Goal: Information Seeking & Learning: Find specific fact

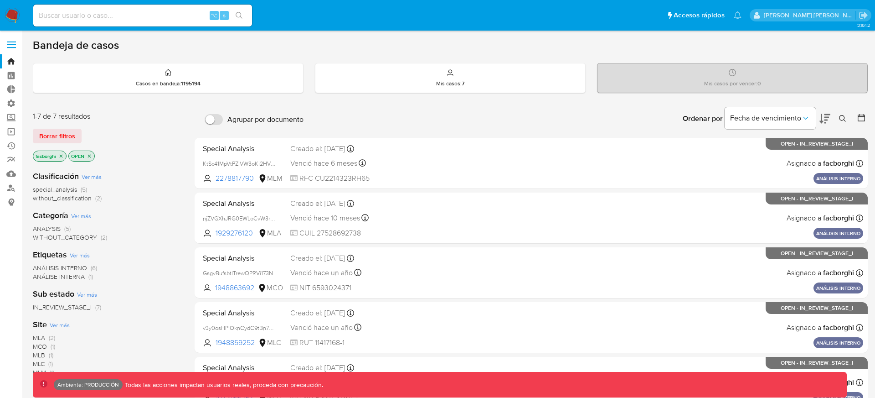
click at [157, 7] on div "⌥ s" at bounding box center [142, 16] width 219 height 22
click at [157, 14] on input at bounding box center [142, 16] width 219 height 12
paste input "128983552902"
click at [188, 18] on input "128983552902" at bounding box center [142, 16] width 219 height 12
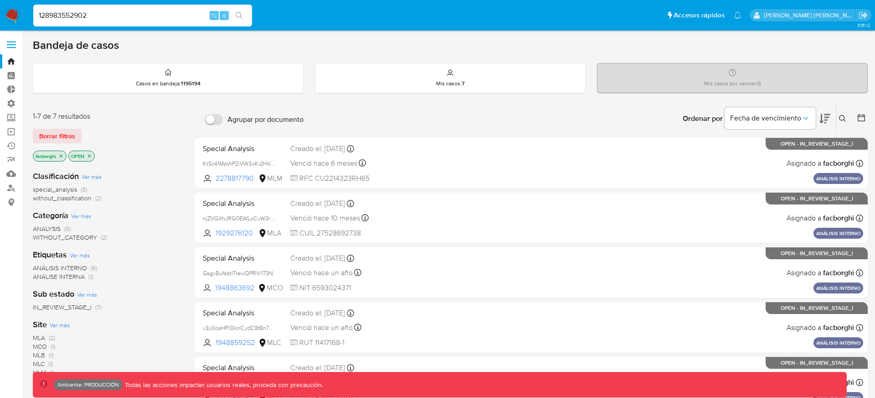
paste input "44064178"
type input "144064178"
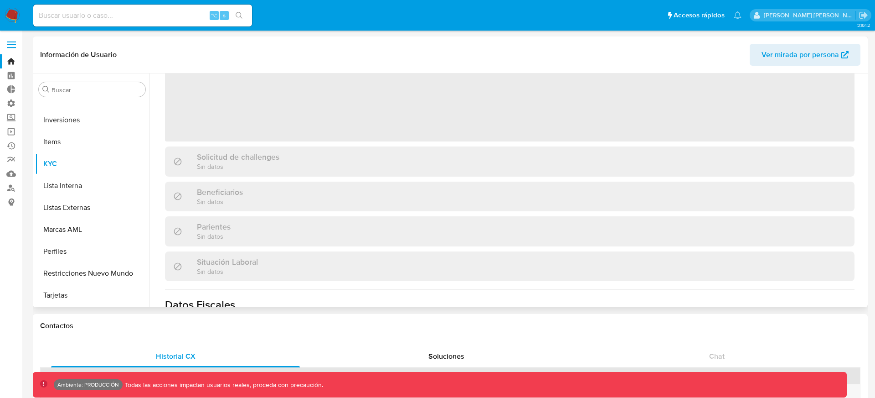
scroll to position [256, 0]
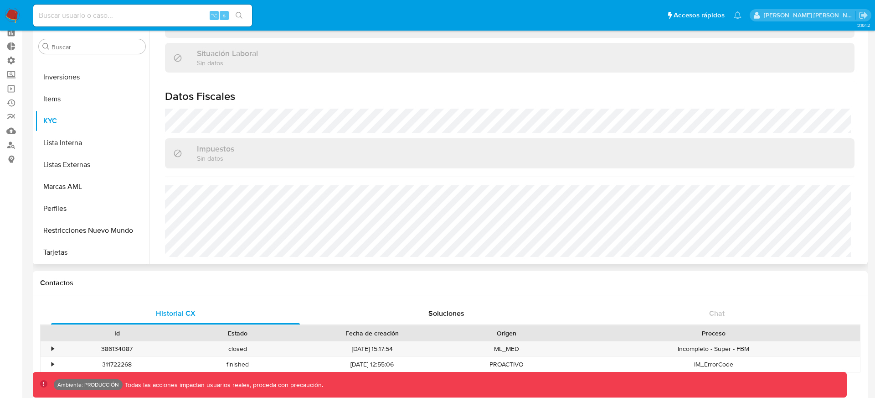
select select "10"
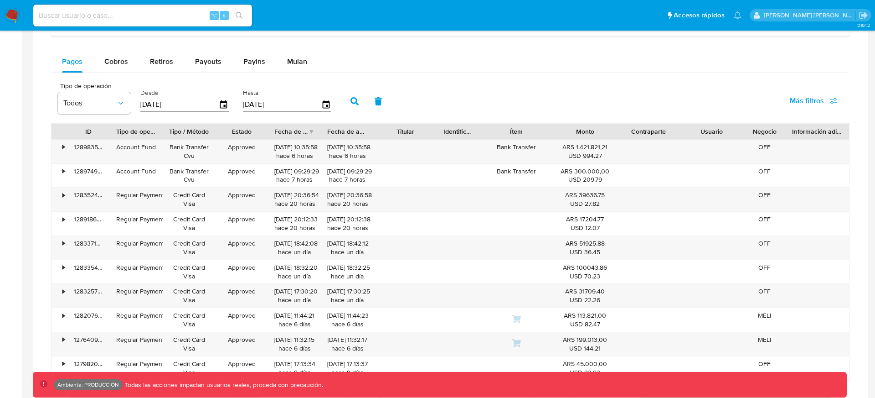
scroll to position [573, 0]
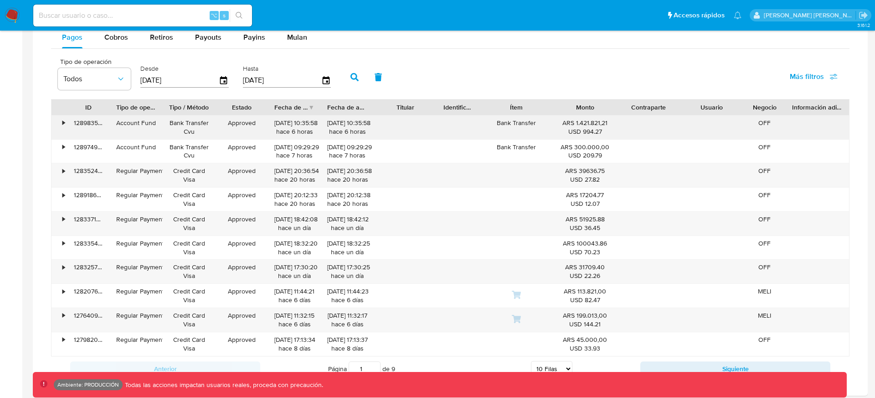
click at [88, 122] on div "128983552902" at bounding box center [88, 127] width 42 height 24
click at [811, 77] on span "Más filtros" at bounding box center [807, 77] width 34 height 22
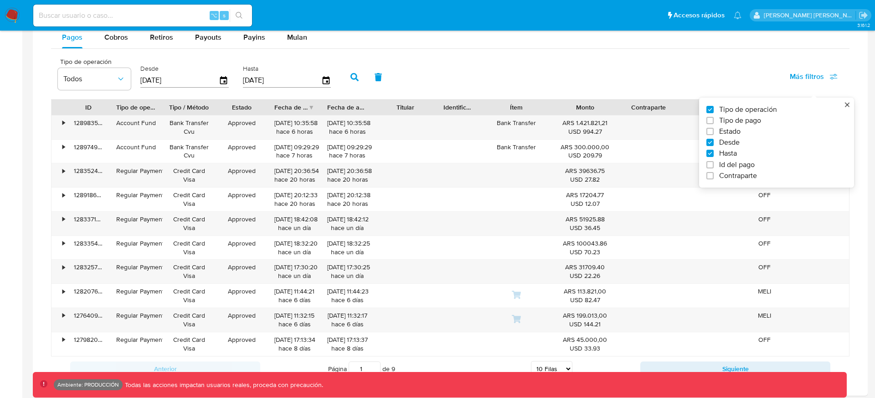
click at [742, 165] on span "Id del pago" at bounding box center [738, 164] width 36 height 9
click at [714, 165] on input "Id del pago" at bounding box center [710, 164] width 7 height 7
checkbox input "true"
click at [398, 78] on input "number" at bounding box center [387, 79] width 89 height 12
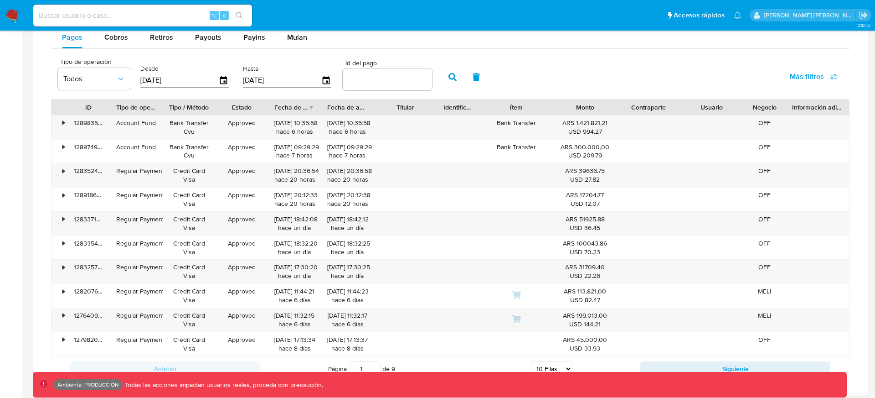
click at [406, 83] on input "number" at bounding box center [387, 79] width 89 height 12
paste input "128983552902"
type input "128983552902"
click at [444, 77] on button "button" at bounding box center [453, 77] width 24 height 22
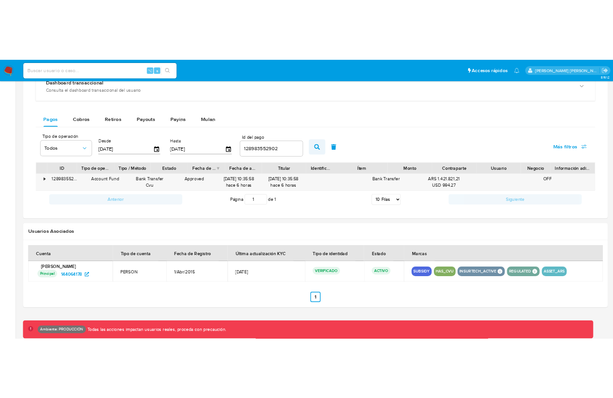
scroll to position [558, 0]
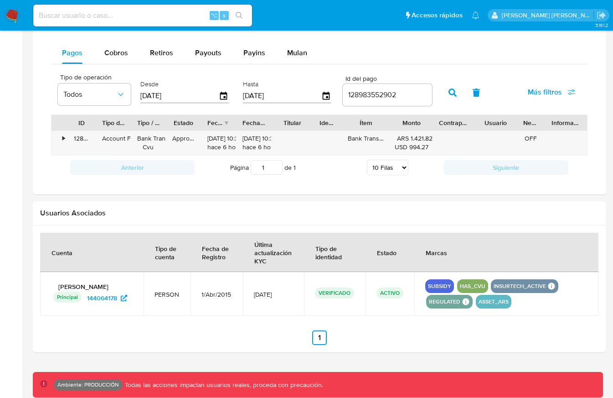
click at [443, 90] on button "button" at bounding box center [453, 93] width 24 height 22
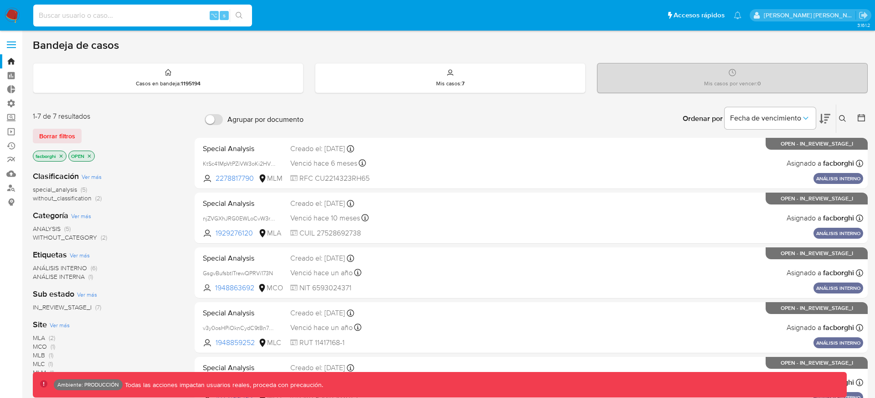
click at [166, 16] on input at bounding box center [142, 16] width 219 height 12
paste input "70588835"
type input "70588835"
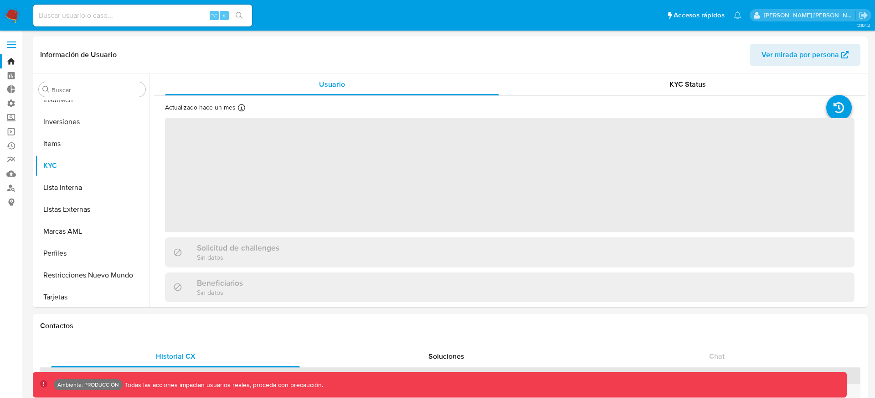
scroll to position [473, 0]
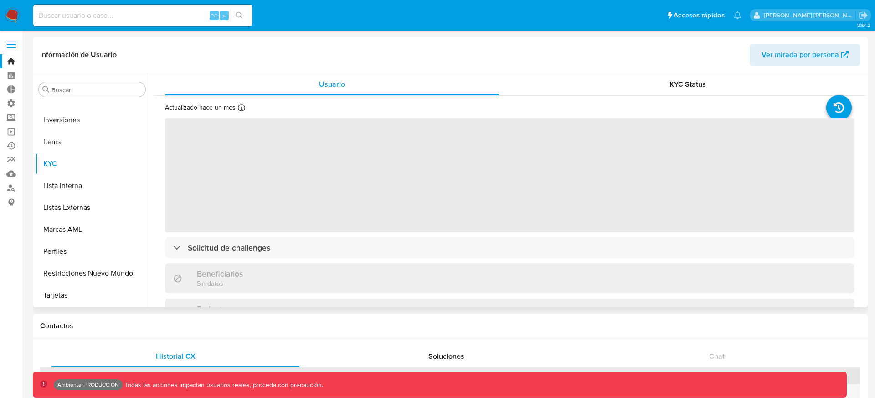
select select "10"
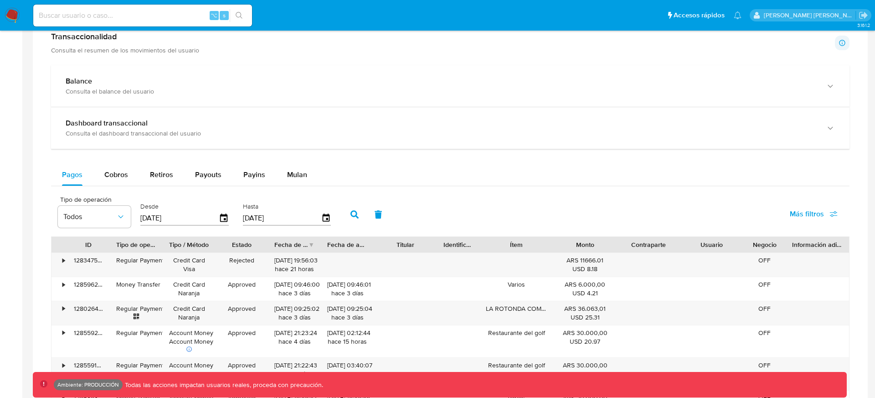
scroll to position [482, 0]
drag, startPoint x: 114, startPoint y: 240, endPoint x: 156, endPoint y: 240, distance: 42.9
click at [118, 240] on div at bounding box center [110, 244] width 16 height 16
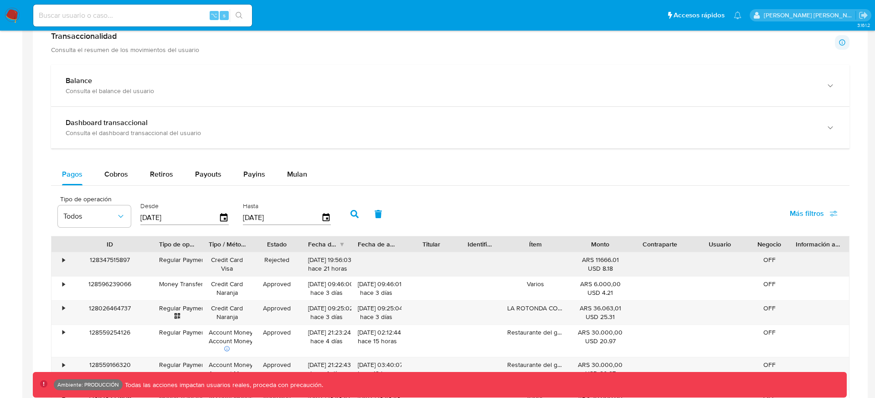
click at [306, 269] on div "06/10/2025 19:56:03 hace 21 horas" at bounding box center [327, 264] width 50 height 24
click at [155, 22] on div "⌥ s" at bounding box center [142, 16] width 219 height 22
click at [140, 17] on input at bounding box center [142, 16] width 219 height 12
paste input "1964669297"
type input "1964669297"
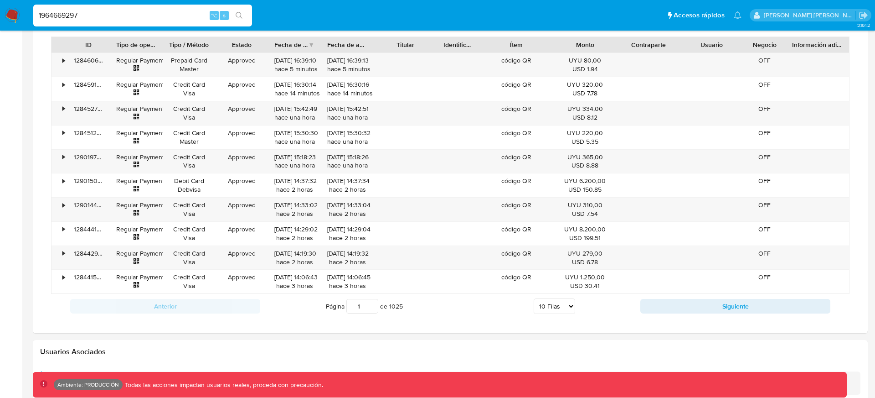
scroll to position [719, 0]
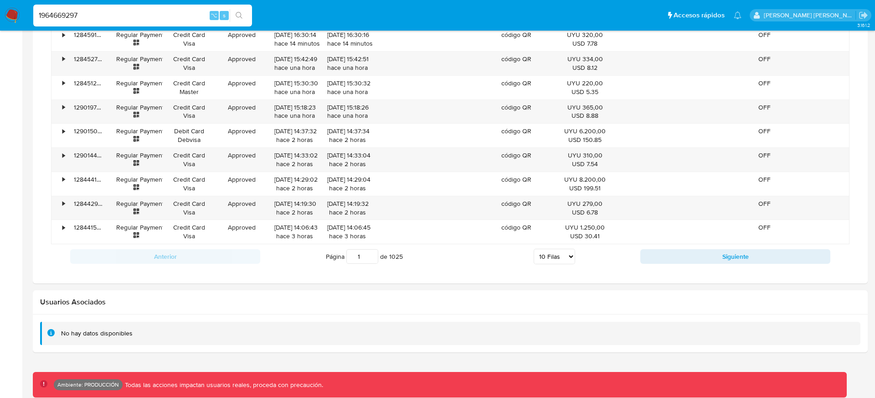
click at [556, 257] on select "5 Filas 10 Filas 20 Filas 25 Filas 50 Filas 100 Filas" at bounding box center [554, 257] width 41 height 16
select select "100"
click at [534, 249] on select "5 Filas 10 Filas 20 Filas 25 Filas 50 Filas 100 Filas" at bounding box center [554, 257] width 41 height 16
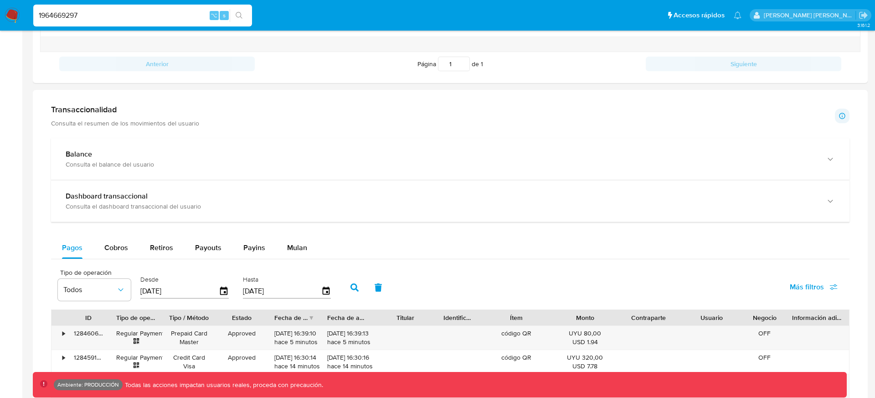
scroll to position [1565, 0]
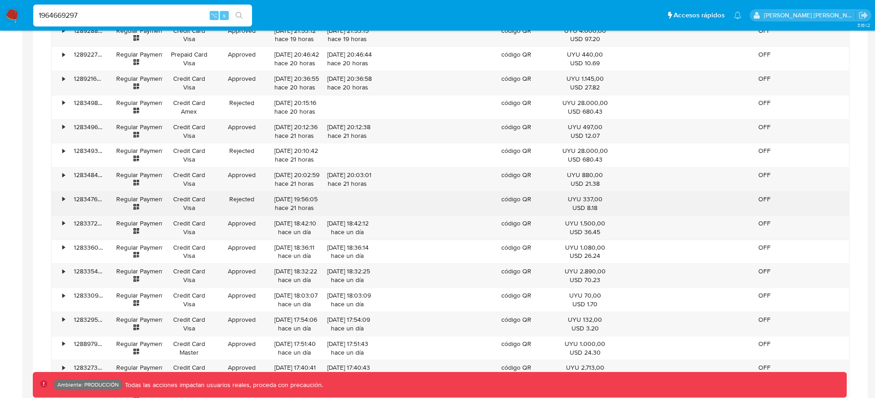
click at [65, 202] on div "•" at bounding box center [60, 204] width 16 height 24
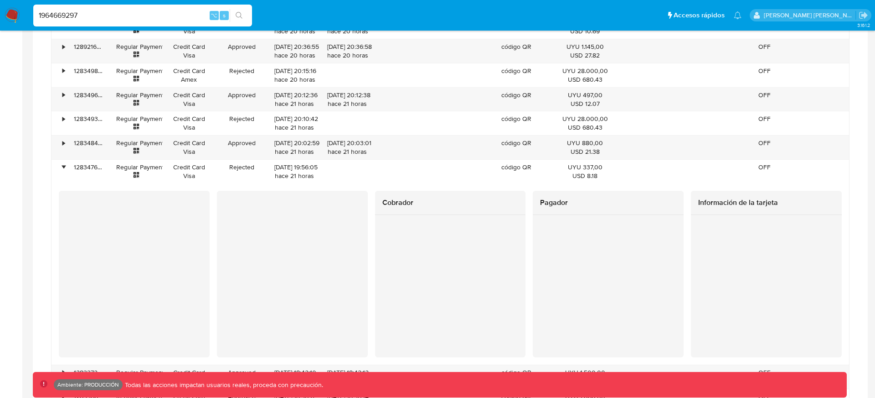
scroll to position [1598, 0]
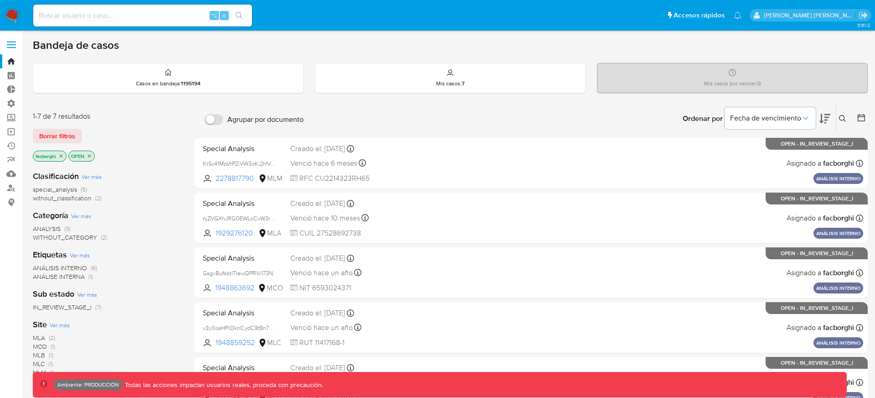
click at [177, 15] on input at bounding box center [142, 16] width 219 height 12
paste input "1964669297"
type input "1964669297"
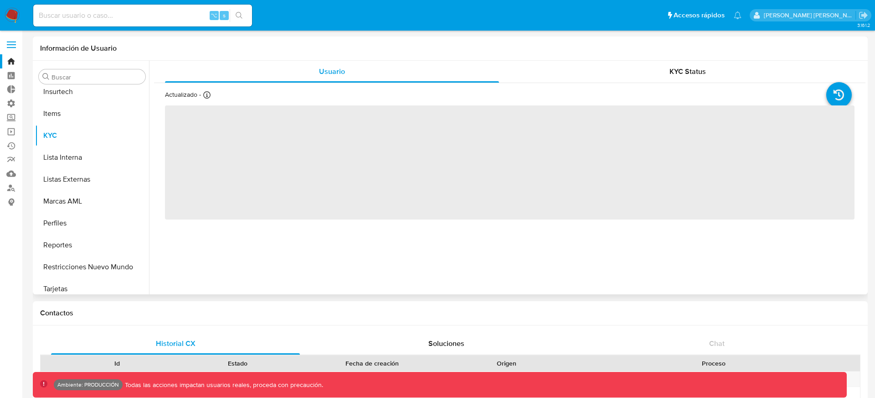
scroll to position [451, 0]
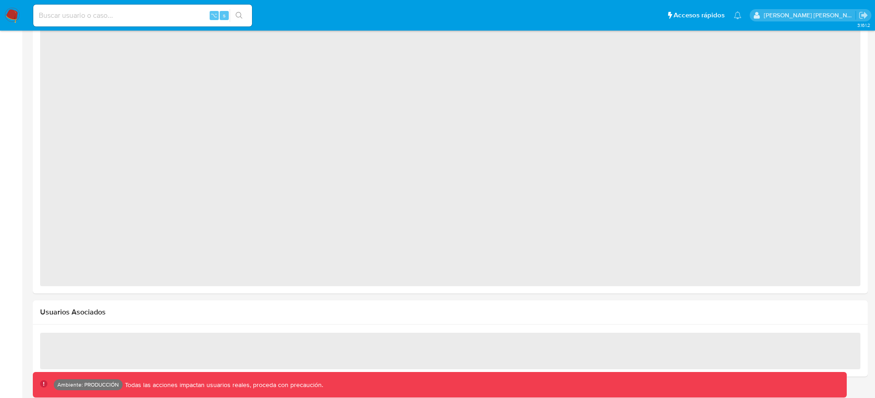
select select "10"
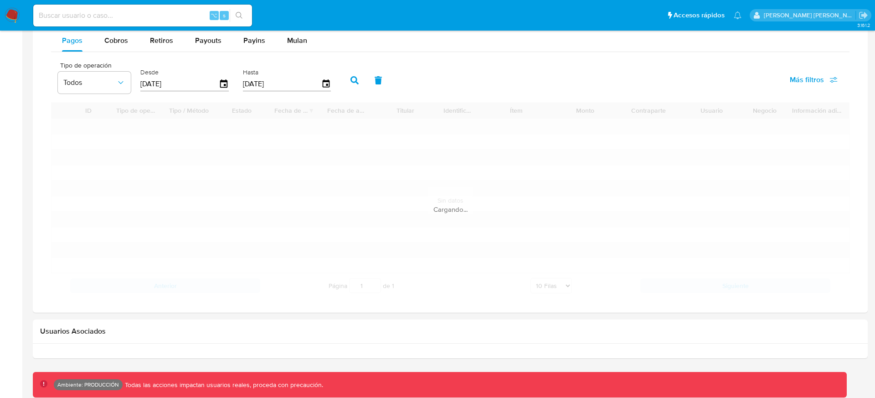
scroll to position [607, 0]
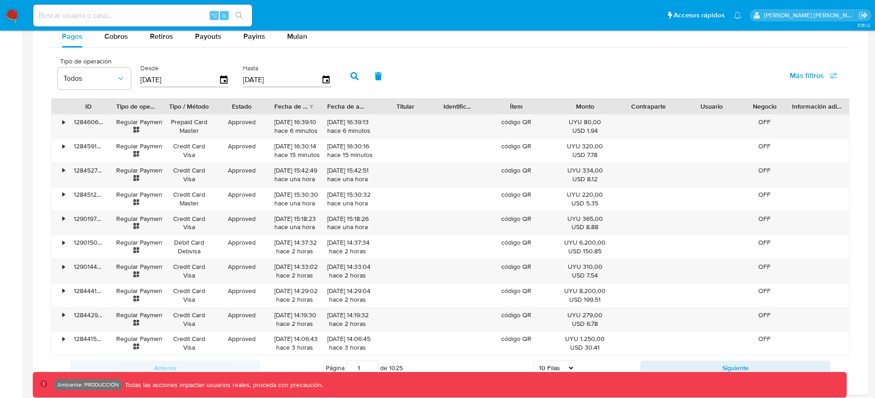
click at [815, 79] on span "Más filtros" at bounding box center [807, 76] width 34 height 22
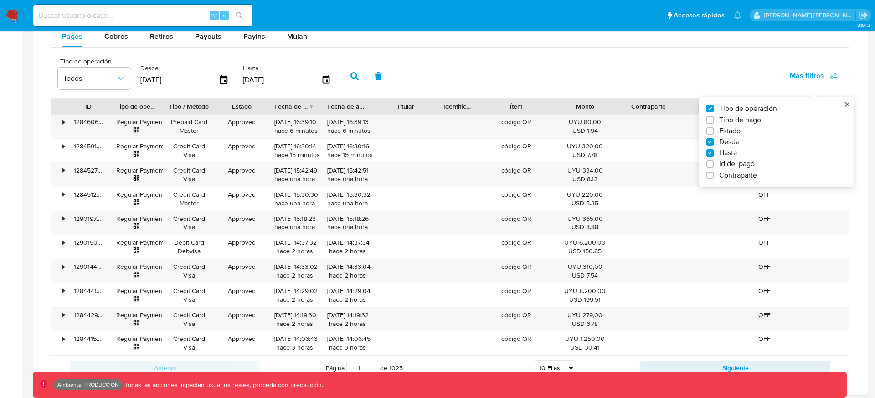
click at [737, 161] on span "Id del pago" at bounding box center [738, 163] width 36 height 9
click at [714, 161] on input "Id del pago" at bounding box center [710, 163] width 7 height 7
checkbox input "true"
click at [388, 77] on input "number" at bounding box center [387, 79] width 89 height 12
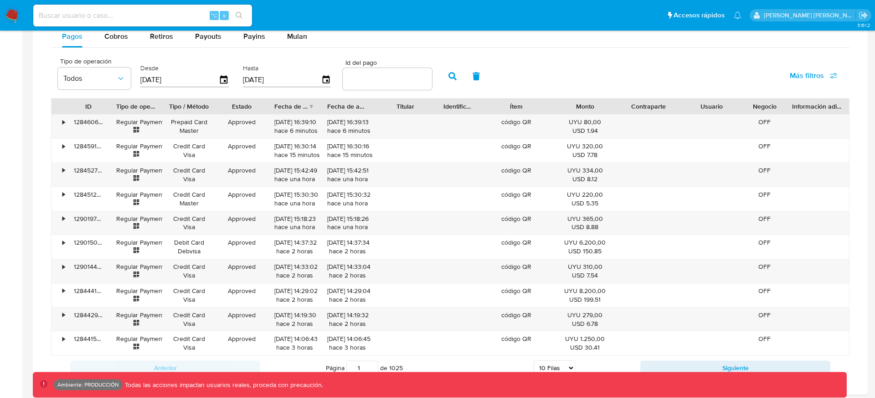
click at [404, 81] on input "number" at bounding box center [387, 79] width 89 height 12
paste input "128347641051"
type input "128347641051"
click at [441, 80] on button "button" at bounding box center [453, 76] width 24 height 22
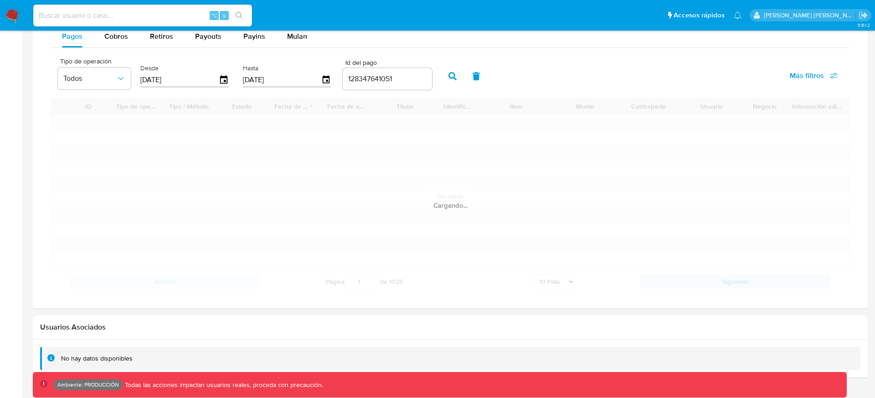
scroll to position [502, 0]
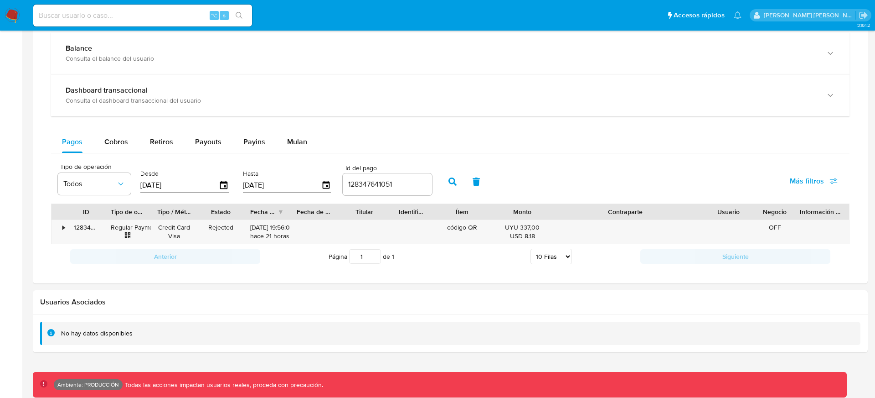
drag, startPoint x: 674, startPoint y: 210, endPoint x: 760, endPoint y: 209, distance: 86.2
click at [760, 209] on div "ID Tipo de operación Tipo / Método Estado Fecha de creación Fecha de aprobación…" at bounding box center [451, 212] width 798 height 16
drag, startPoint x: 743, startPoint y: 213, endPoint x: 777, endPoint y: 213, distance: 33.3
click at [776, 213] on div "ID Tipo de operación Tipo / Método Estado Fecha de creación Fecha de aprobación…" at bounding box center [451, 212] width 798 height 16
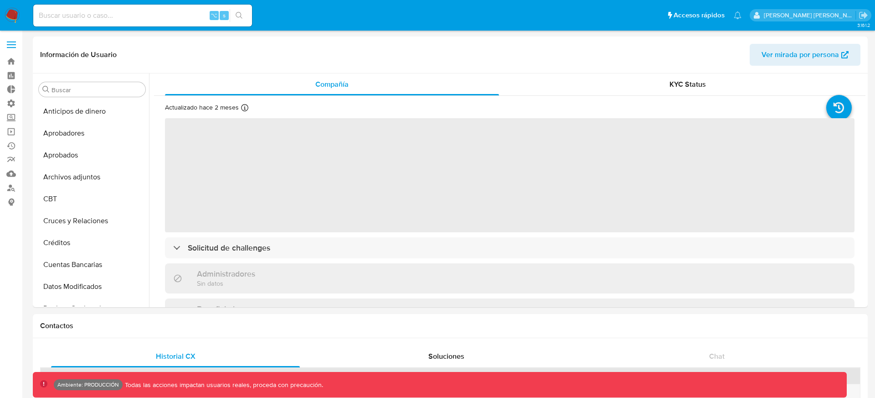
scroll to position [451, 0]
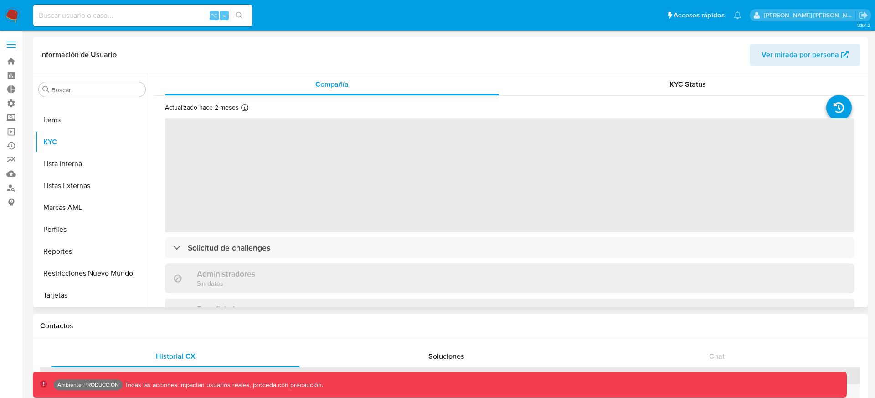
select select "10"
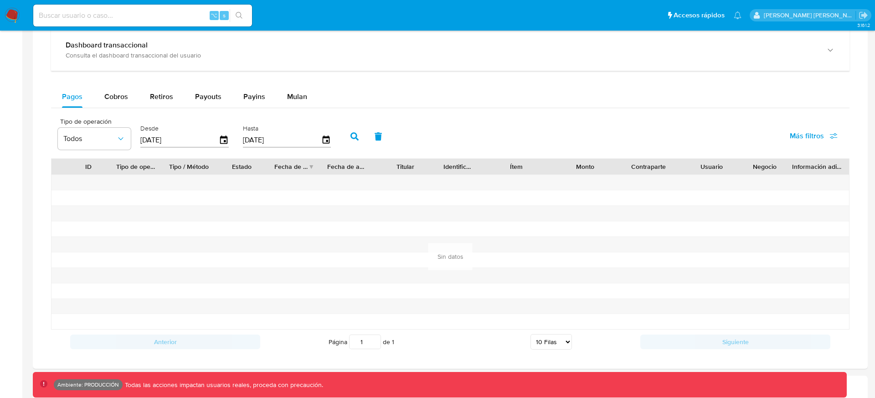
scroll to position [565, 0]
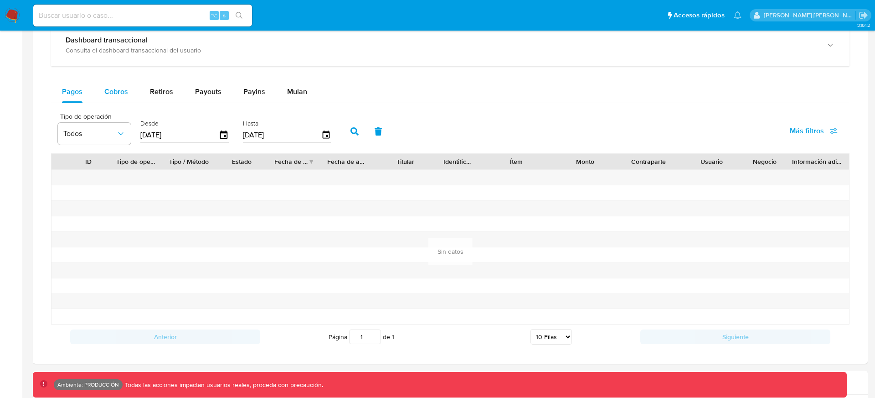
click at [125, 95] on span "Cobros" at bounding box center [116, 91] width 24 height 10
select select "10"
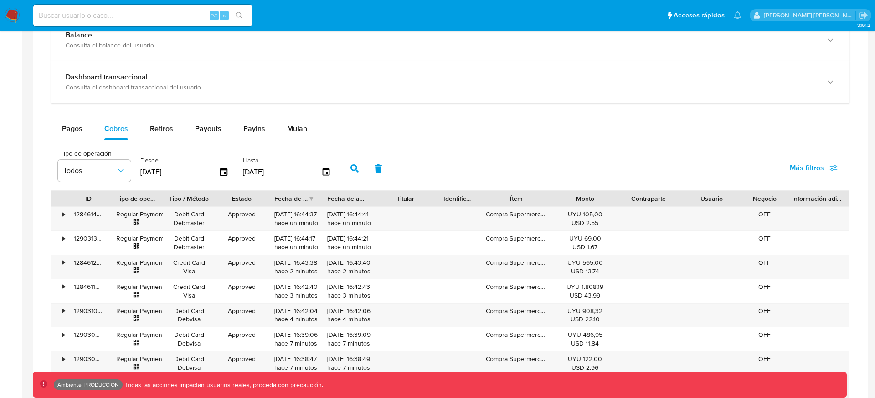
scroll to position [524, 0]
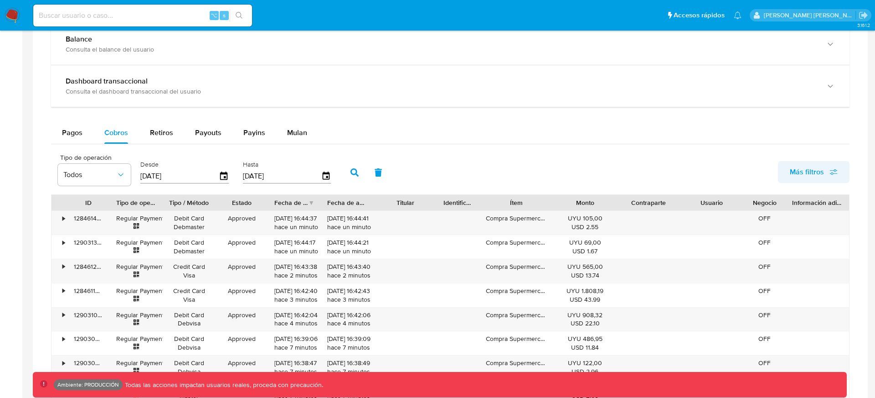
click at [803, 170] on span "Más filtros" at bounding box center [807, 172] width 34 height 22
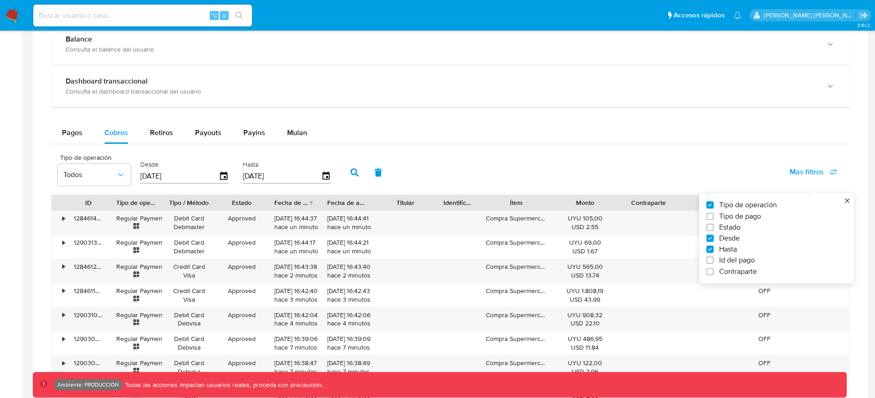
click at [732, 259] on span "Id del pago" at bounding box center [738, 259] width 36 height 9
click at [714, 259] on input "Id del pago" at bounding box center [710, 259] width 7 height 7
checkbox input "true"
click at [414, 178] on input "number" at bounding box center [387, 175] width 89 height 12
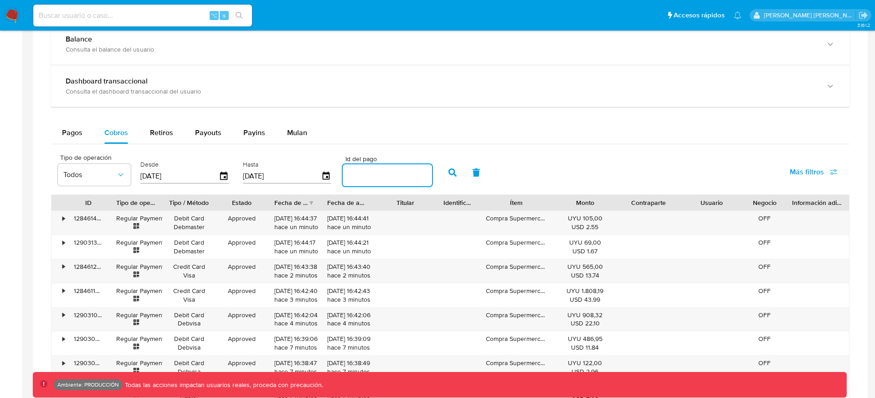
click at [414, 178] on input "number" at bounding box center [387, 175] width 89 height 12
paste input "128347641051"
type input "128347641051"
click at [443, 174] on button "button" at bounding box center [453, 172] width 24 height 22
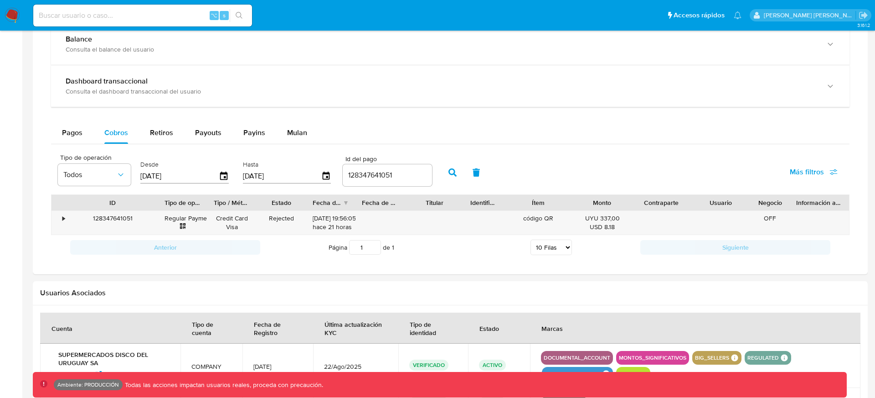
drag, startPoint x: 111, startPoint y: 200, endPoint x: 159, endPoint y: 198, distance: 48.4
click at [159, 198] on div at bounding box center [158, 203] width 16 height 16
